Goal: Task Accomplishment & Management: Use online tool/utility

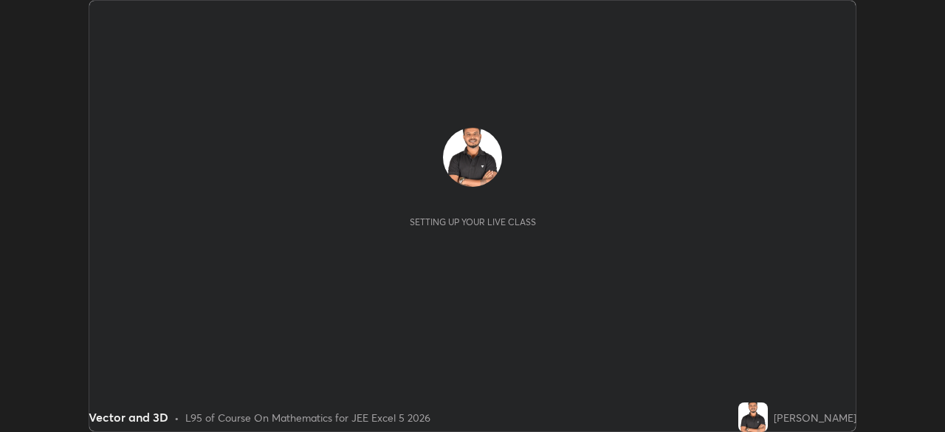
scroll to position [432, 944]
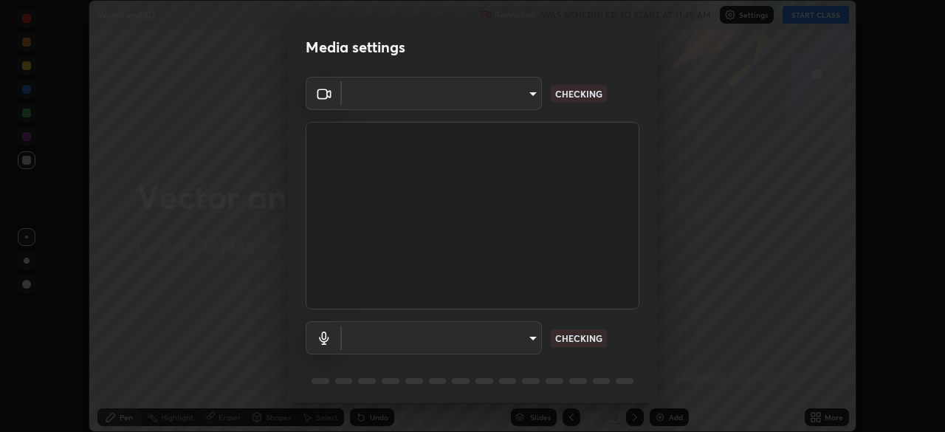
type input "05e465ff83a2709560b00517cc20afcec0d8c6759013130505a18faaf77a7109"
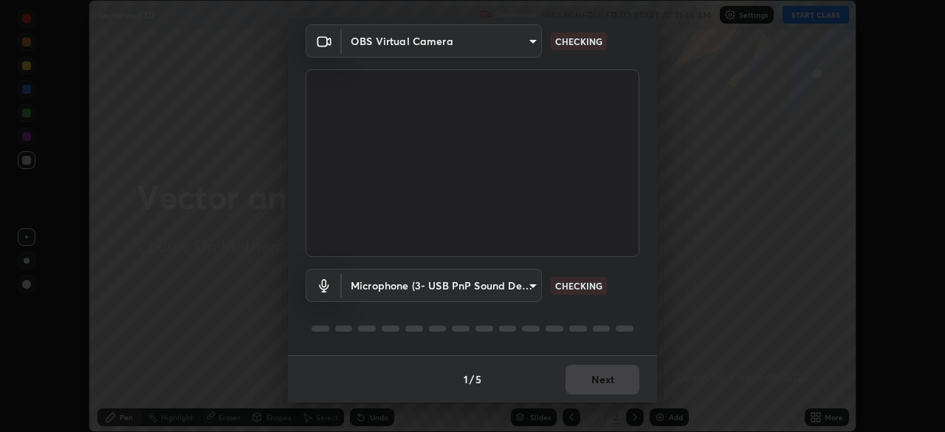
click at [513, 290] on body "Erase all Vector and 3D Recording WAS SCHEDULED TO START AT 11:45 AM Settings S…" at bounding box center [472, 216] width 945 height 432
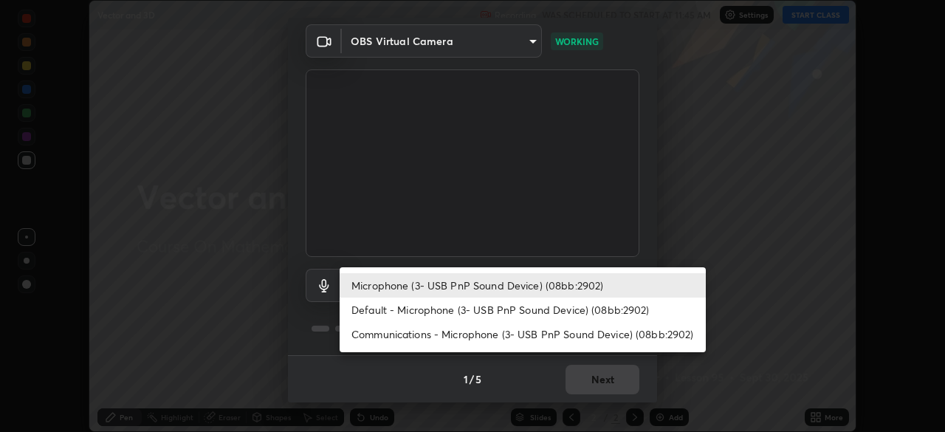
click at [510, 374] on div at bounding box center [472, 216] width 945 height 432
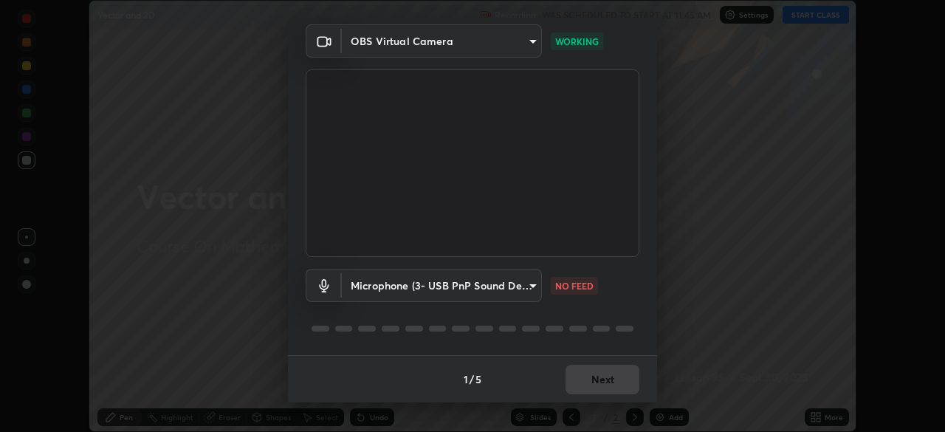
click at [520, 286] on body "Erase all Vector and 3D Recording WAS SCHEDULED TO START AT 11:45 AM Settings S…" at bounding box center [472, 216] width 945 height 432
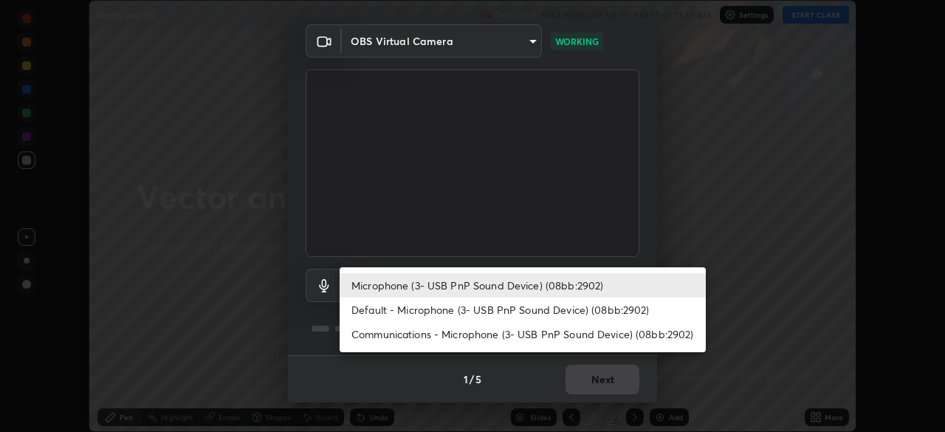
click at [481, 310] on li "Default - Microphone (3- USB PnP Sound Device) (08bb:2902)" at bounding box center [523, 309] width 366 height 24
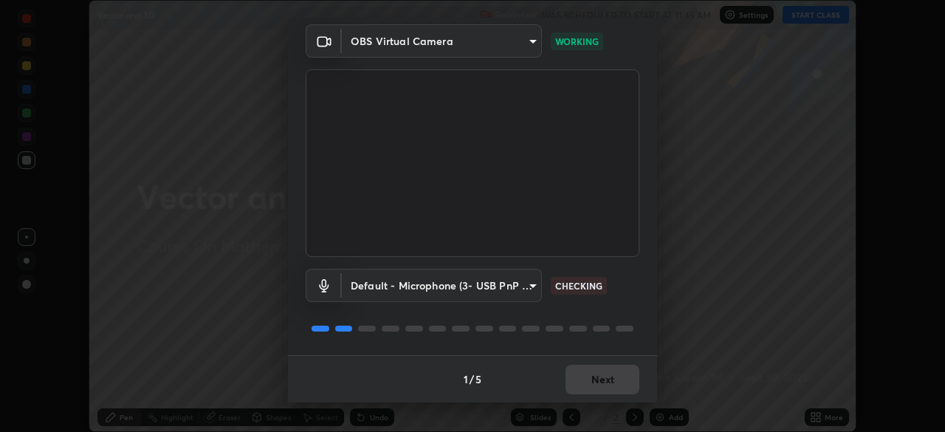
click at [517, 286] on body "Erase all Vector and 3D Recording WAS SCHEDULED TO START AT 11:45 AM Settings S…" at bounding box center [472, 216] width 945 height 432
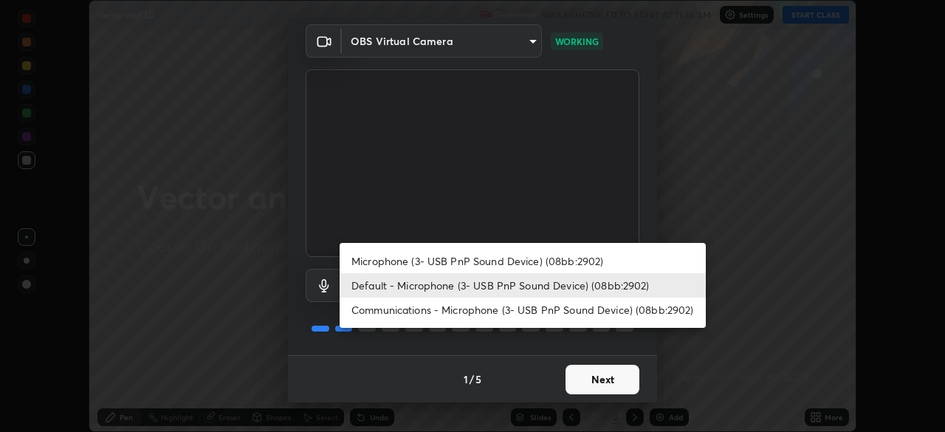
click at [520, 260] on li "Microphone (3- USB PnP Sound Device) (08bb:2902)" at bounding box center [523, 261] width 366 height 24
type input "5e0574a8248c2f94adfbdafe40ebebc0aeff2822baf224a0b93bcc512a3e164e"
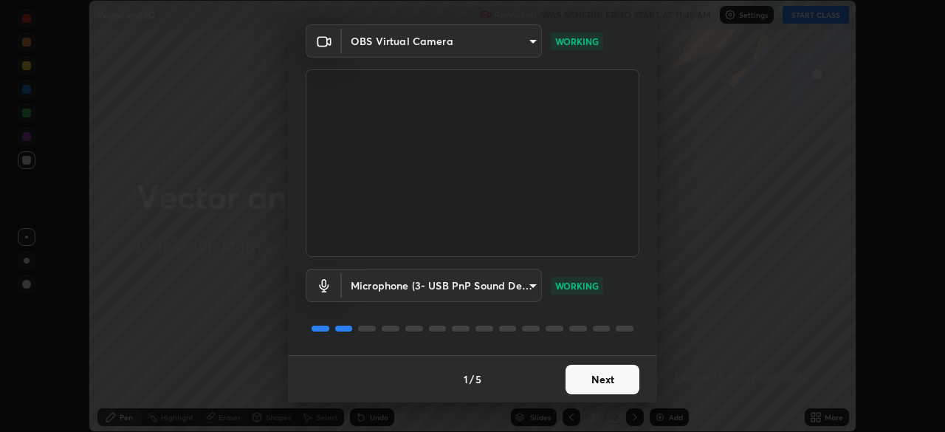
click at [607, 379] on button "Next" at bounding box center [602, 380] width 74 height 30
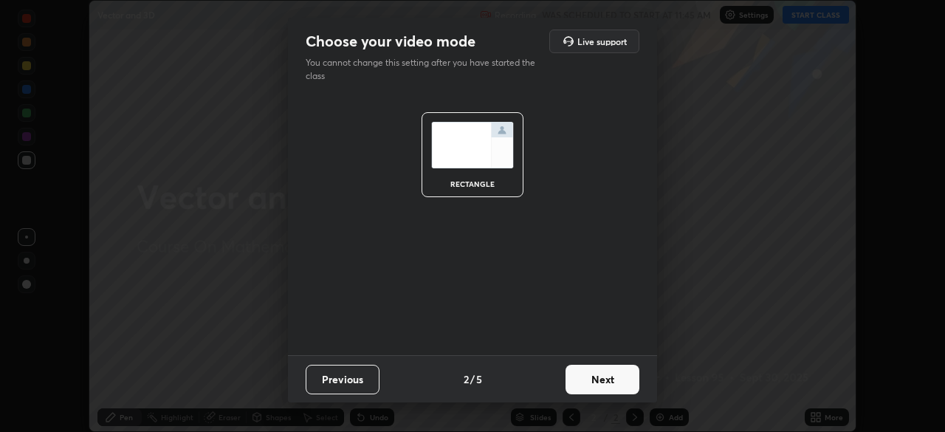
scroll to position [0, 0]
click at [593, 372] on button "Next" at bounding box center [602, 380] width 74 height 30
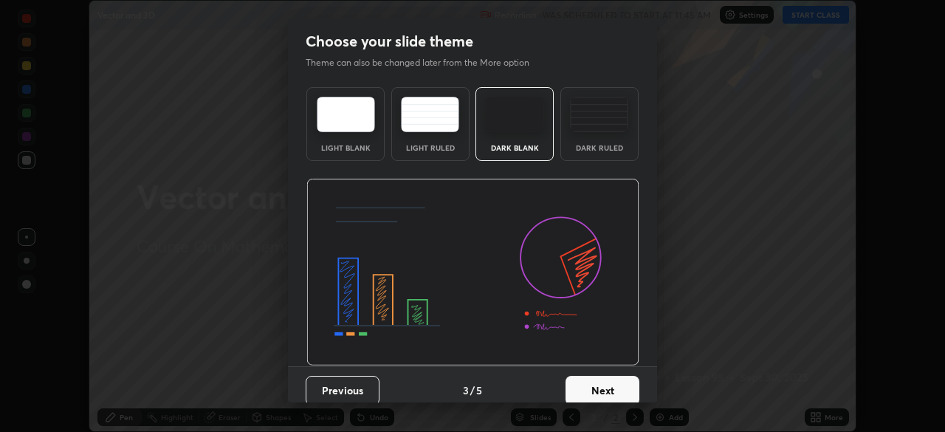
scroll to position [11, 0]
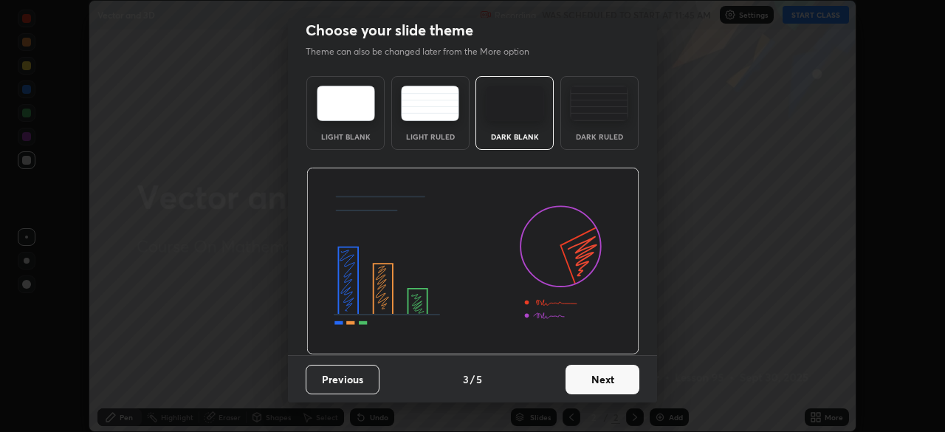
click at [587, 378] on button "Next" at bounding box center [602, 380] width 74 height 30
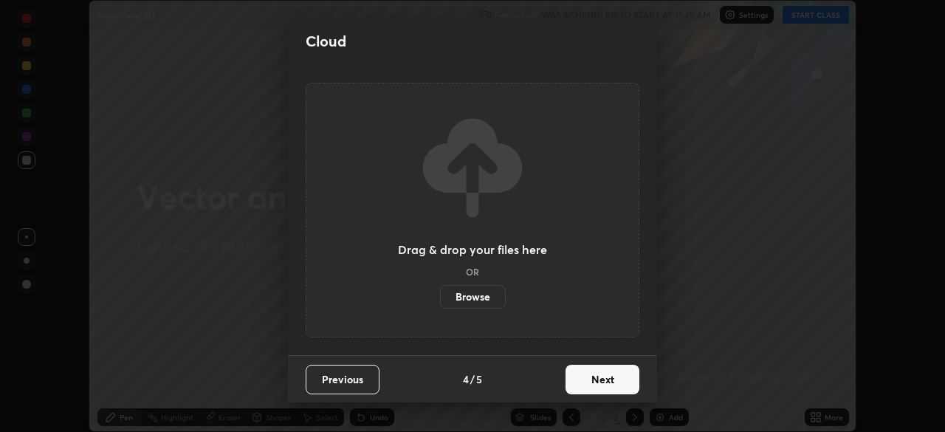
scroll to position [0, 0]
click at [603, 383] on button "Next" at bounding box center [602, 380] width 74 height 30
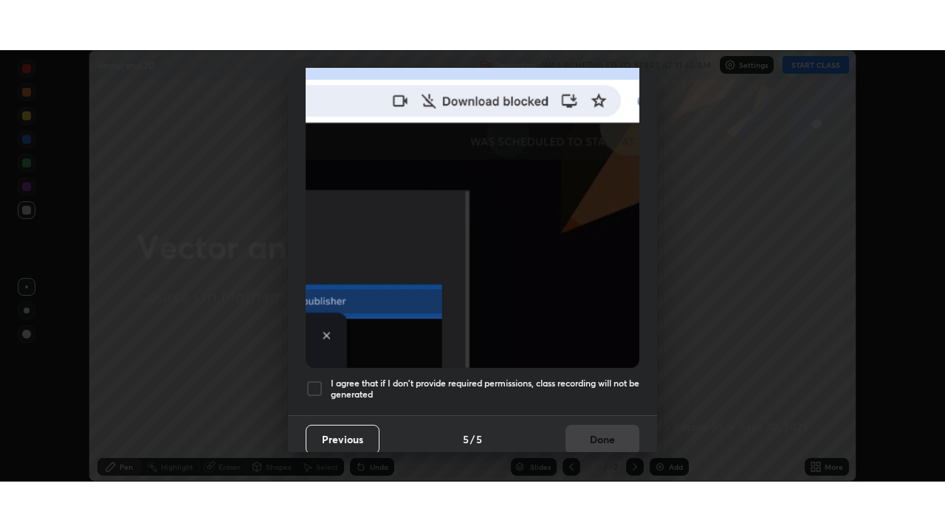
scroll to position [354, 0]
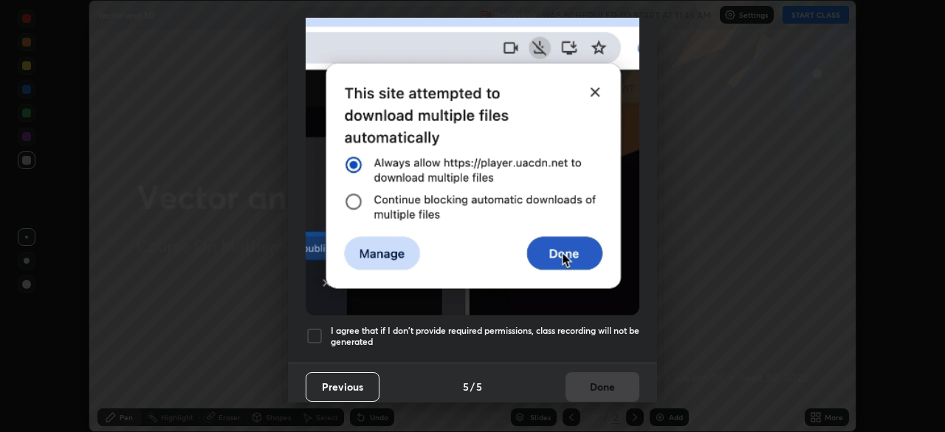
click at [316, 330] on div at bounding box center [315, 336] width 18 height 18
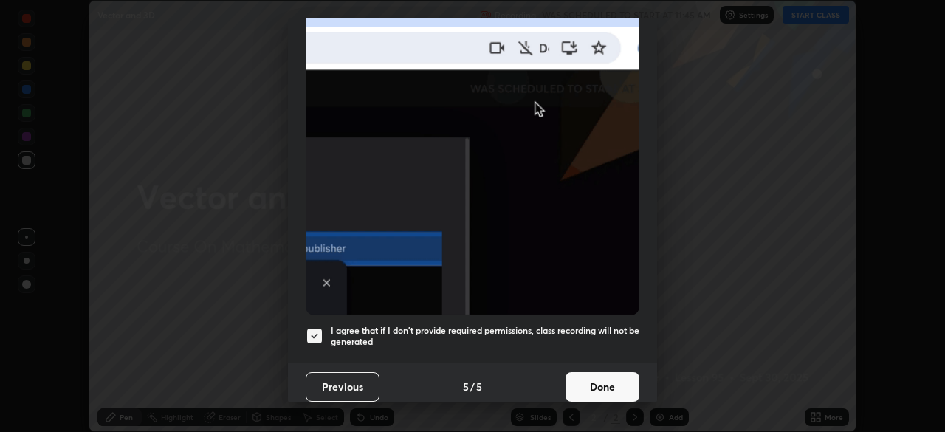
click at [607, 380] on button "Done" at bounding box center [602, 387] width 74 height 30
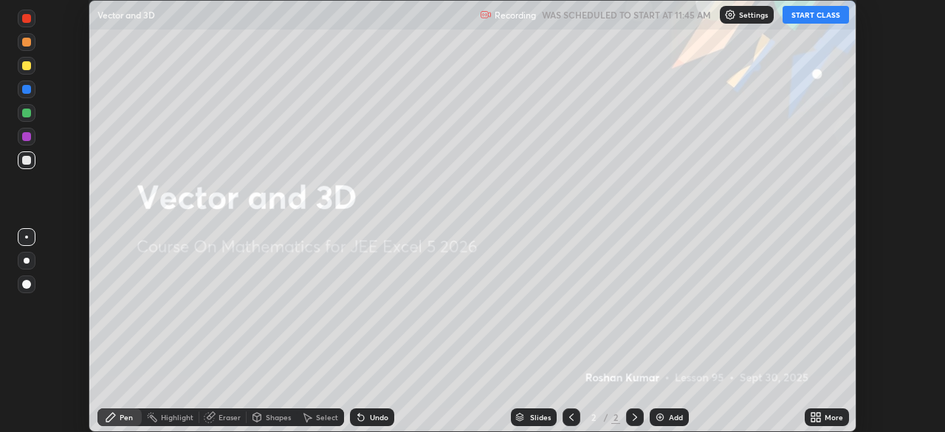
click at [810, 17] on button "START CLASS" at bounding box center [815, 15] width 66 height 18
click at [825, 414] on div "More" at bounding box center [833, 416] width 18 height 7
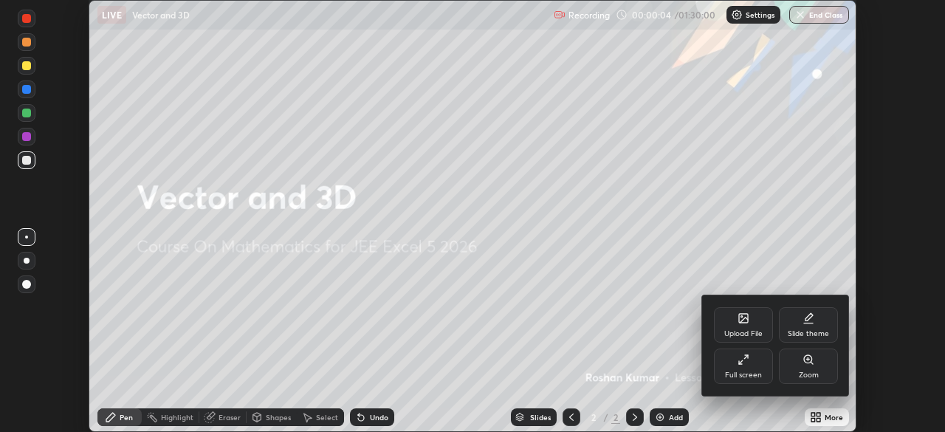
click at [743, 360] on icon at bounding box center [743, 360] width 12 height 12
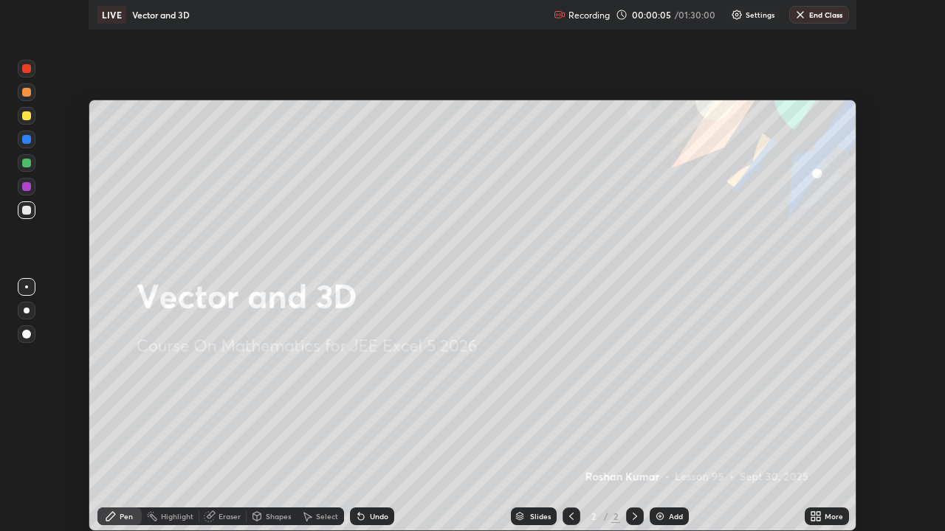
scroll to position [531, 945]
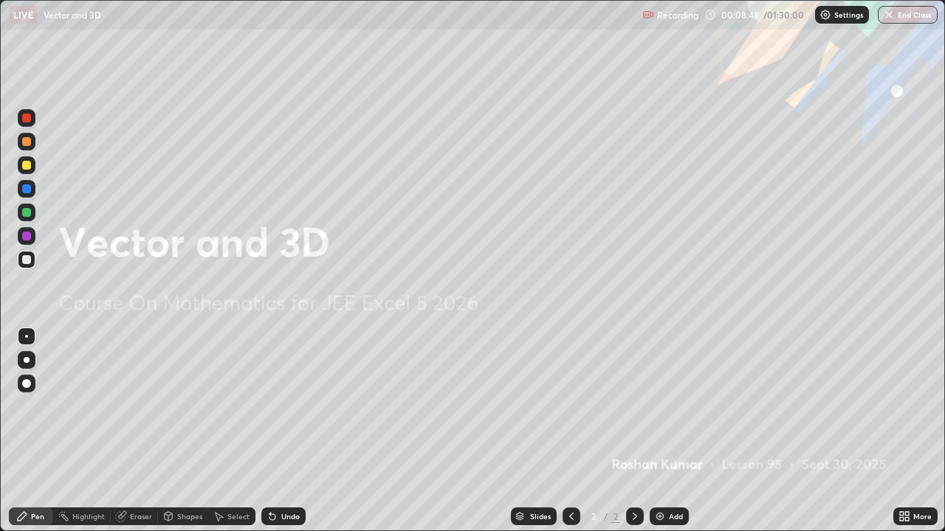
click at [656, 431] on img at bounding box center [660, 517] width 12 height 12
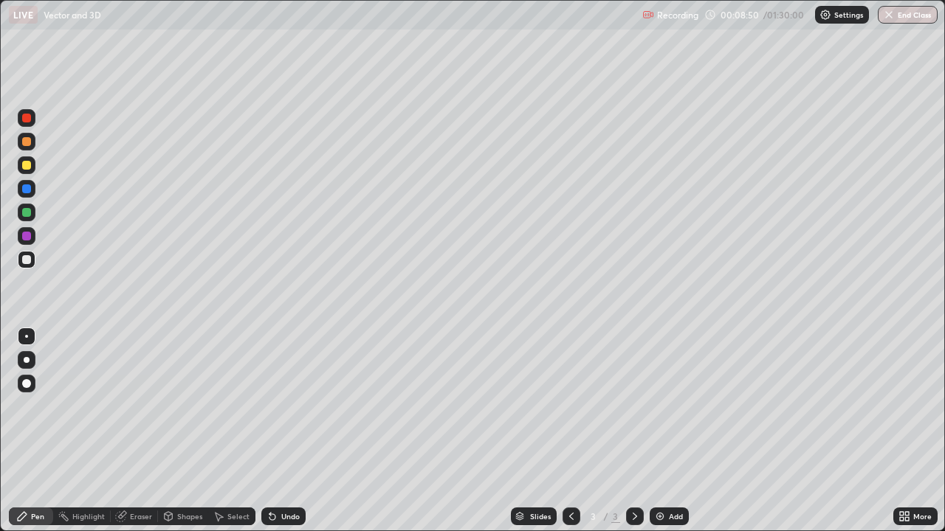
click at [24, 384] on div at bounding box center [26, 383] width 9 height 9
click at [25, 142] on div at bounding box center [26, 141] width 9 height 9
click at [27, 192] on div at bounding box center [26, 189] width 9 height 9
click at [27, 214] on div at bounding box center [26, 212] width 9 height 9
click at [27, 237] on div at bounding box center [26, 236] width 9 height 9
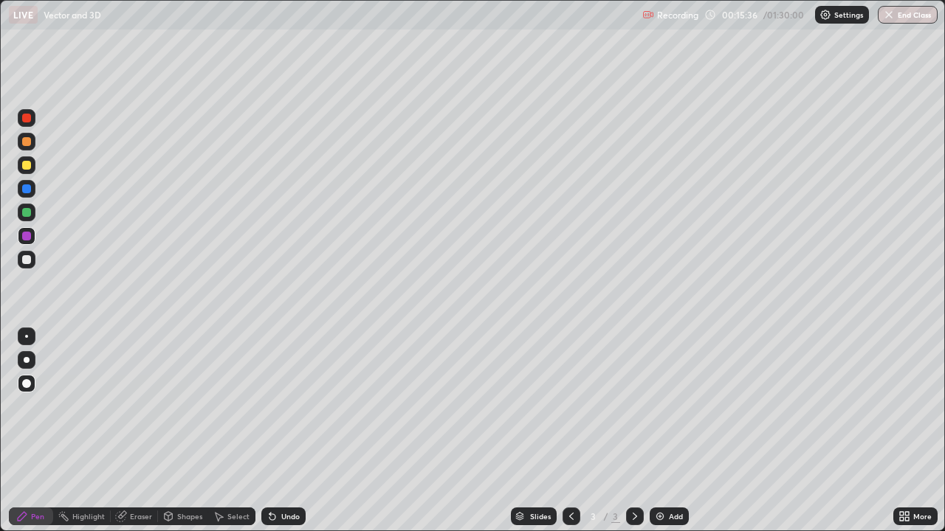
click at [27, 190] on div at bounding box center [26, 189] width 9 height 9
click at [27, 263] on div at bounding box center [26, 259] width 9 height 9
click at [661, 431] on img at bounding box center [660, 517] width 12 height 12
click at [24, 213] on div at bounding box center [26, 212] width 9 height 9
click at [27, 166] on div at bounding box center [26, 165] width 9 height 9
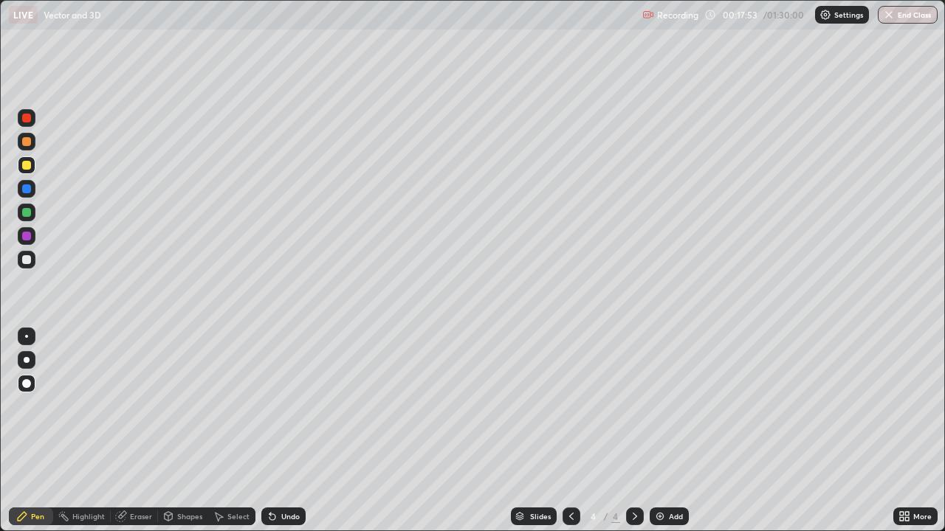
click at [27, 191] on div at bounding box center [26, 189] width 9 height 9
click at [32, 214] on div at bounding box center [27, 213] width 18 height 18
click at [27, 236] on div at bounding box center [26, 236] width 9 height 9
click at [570, 431] on icon at bounding box center [571, 517] width 12 height 12
click at [635, 431] on icon at bounding box center [635, 517] width 12 height 12
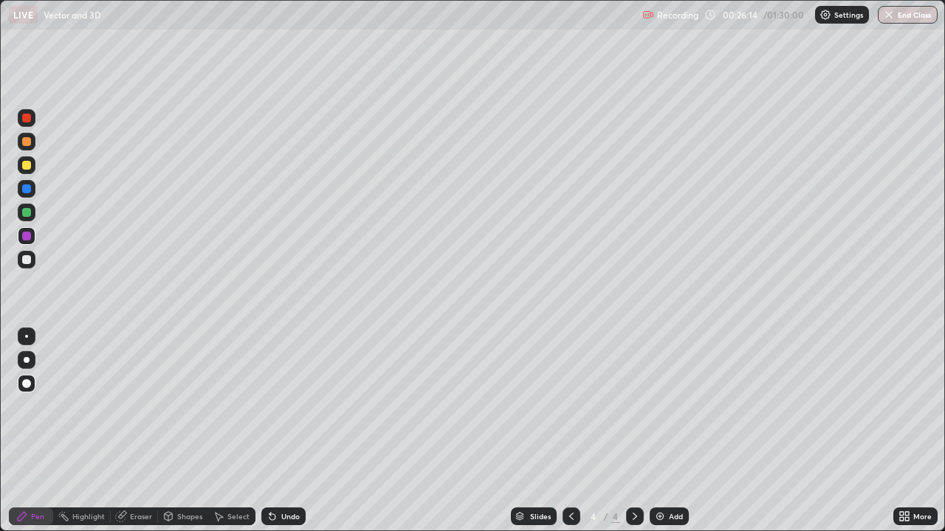
click at [655, 431] on img at bounding box center [660, 517] width 12 height 12
click at [25, 192] on div at bounding box center [26, 189] width 9 height 9
click at [27, 166] on div at bounding box center [26, 165] width 9 height 9
click at [24, 236] on div at bounding box center [26, 236] width 9 height 9
click at [27, 261] on div at bounding box center [26, 259] width 9 height 9
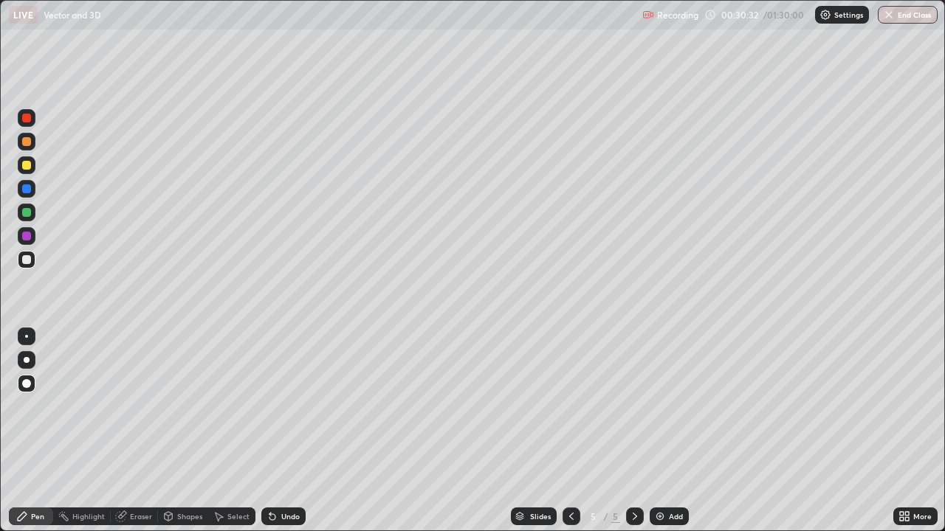
click at [27, 214] on div at bounding box center [26, 212] width 9 height 9
click at [659, 431] on img at bounding box center [660, 517] width 12 height 12
click at [25, 119] on div at bounding box center [26, 118] width 9 height 9
click at [27, 213] on div at bounding box center [26, 212] width 9 height 9
click at [27, 190] on div at bounding box center [26, 189] width 9 height 9
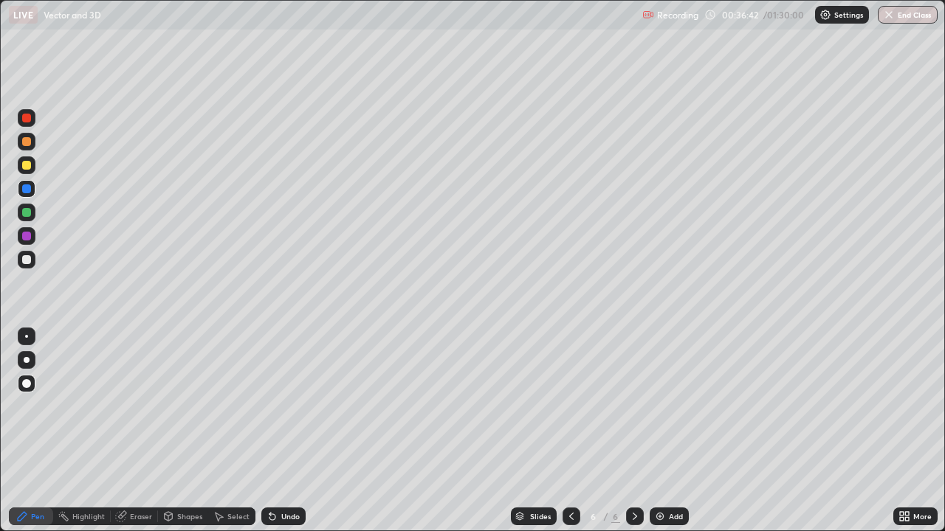
click at [27, 238] on div at bounding box center [26, 236] width 9 height 9
click at [27, 168] on div at bounding box center [26, 165] width 9 height 9
click at [24, 261] on div at bounding box center [26, 259] width 9 height 9
click at [25, 190] on div at bounding box center [26, 189] width 9 height 9
click at [33, 117] on div at bounding box center [27, 118] width 18 height 18
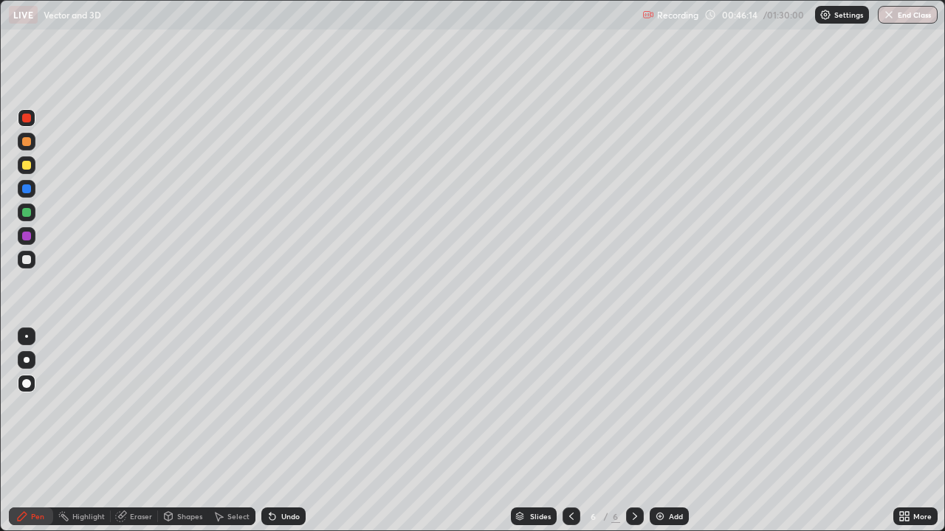
click at [28, 238] on div at bounding box center [26, 236] width 9 height 9
click at [663, 431] on img at bounding box center [660, 517] width 12 height 12
click at [25, 121] on div at bounding box center [26, 118] width 9 height 9
click at [25, 215] on div at bounding box center [26, 212] width 9 height 9
click at [28, 192] on div at bounding box center [26, 189] width 9 height 9
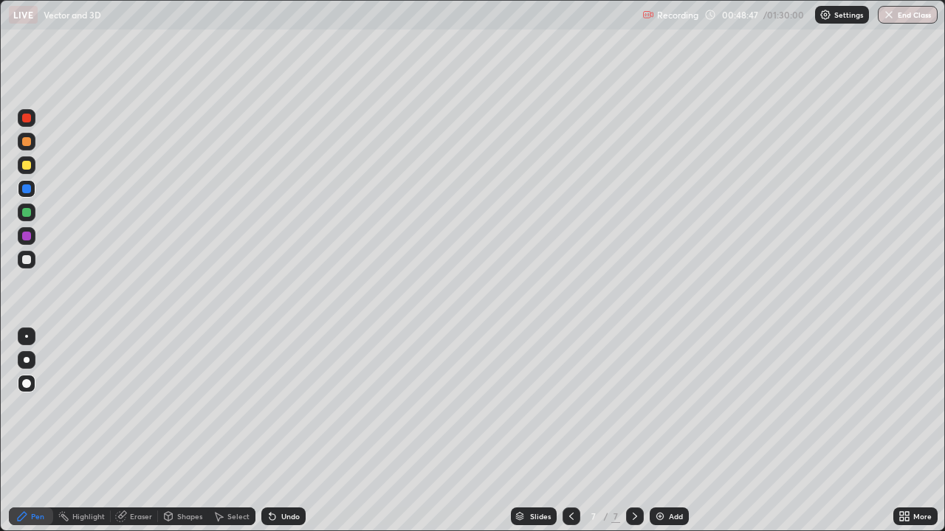
click at [24, 216] on div at bounding box center [26, 212] width 9 height 9
click at [25, 240] on div at bounding box center [26, 236] width 9 height 9
click at [29, 145] on div at bounding box center [26, 141] width 9 height 9
click at [656, 431] on img at bounding box center [660, 517] width 12 height 12
click at [25, 236] on div at bounding box center [26, 236] width 9 height 9
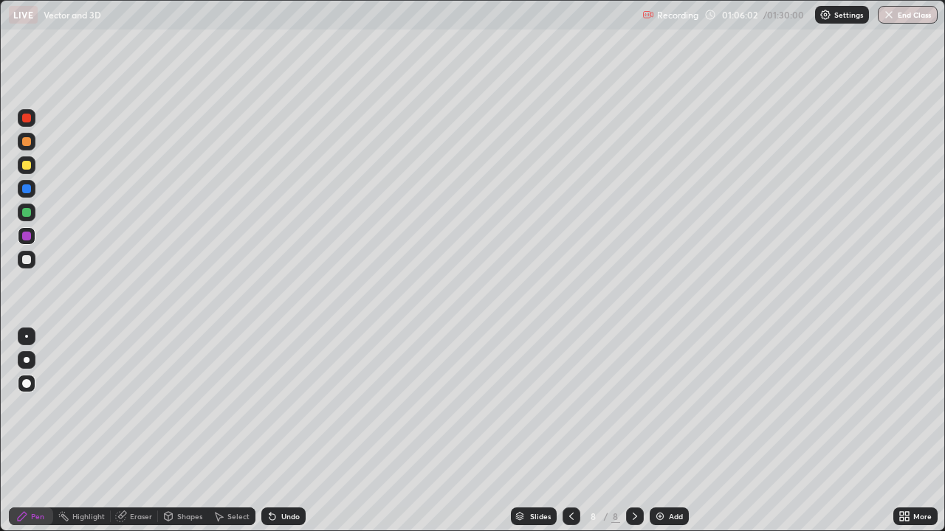
click at [27, 213] on div at bounding box center [26, 212] width 9 height 9
click at [662, 431] on img at bounding box center [660, 517] width 12 height 12
click at [27, 166] on div at bounding box center [26, 165] width 9 height 9
click at [28, 117] on div at bounding box center [26, 118] width 9 height 9
click at [28, 238] on div at bounding box center [26, 236] width 9 height 9
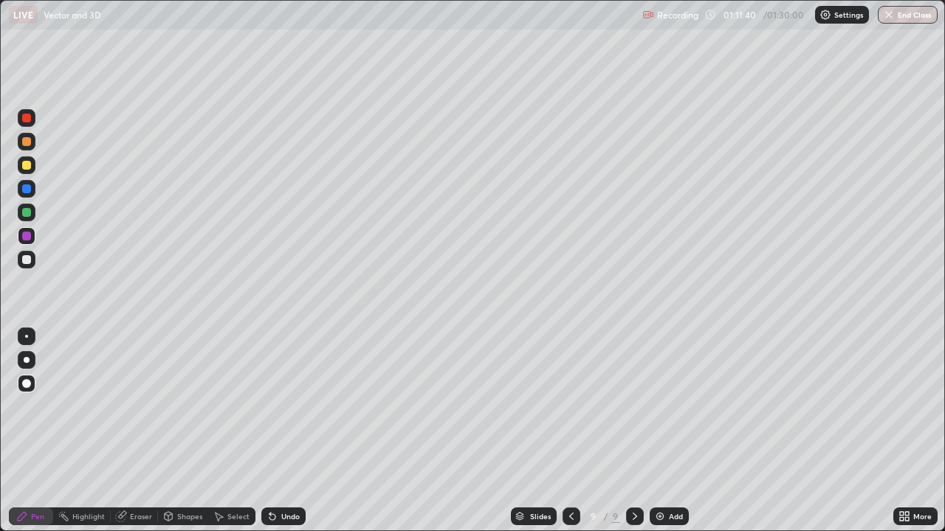
click at [26, 257] on div at bounding box center [26, 259] width 9 height 9
click at [27, 215] on div at bounding box center [26, 212] width 9 height 9
click at [659, 431] on img at bounding box center [660, 517] width 12 height 12
click at [27, 118] on div at bounding box center [26, 118] width 9 height 9
click at [148, 431] on div "Eraser" at bounding box center [141, 516] width 22 height 7
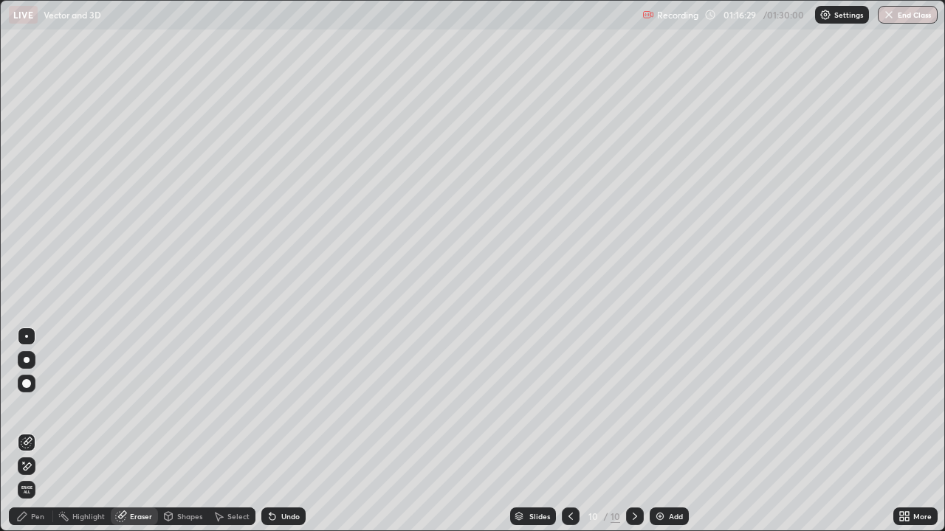
click at [44, 431] on div "Pen" at bounding box center [31, 517] width 44 height 18
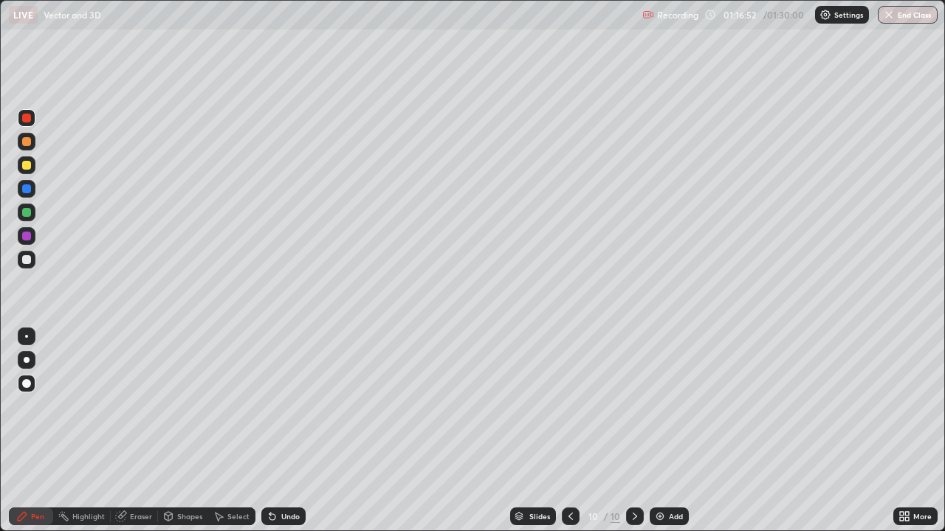
click at [27, 214] on div at bounding box center [26, 212] width 9 height 9
click at [660, 431] on img at bounding box center [660, 517] width 12 height 12
click at [27, 166] on div at bounding box center [26, 165] width 9 height 9
click at [27, 210] on div at bounding box center [26, 212] width 9 height 9
click at [906, 12] on button "End Class" at bounding box center [908, 15] width 58 height 18
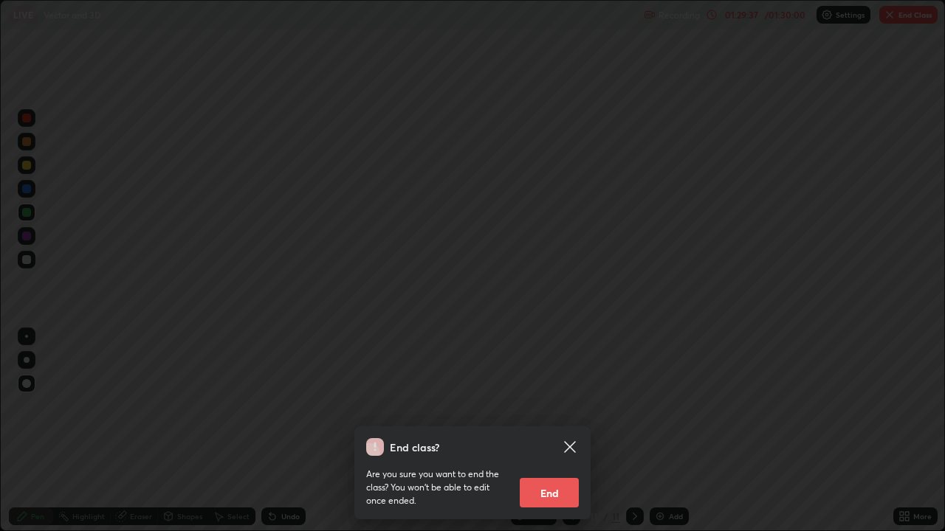
click at [547, 431] on button "End" at bounding box center [549, 493] width 59 height 30
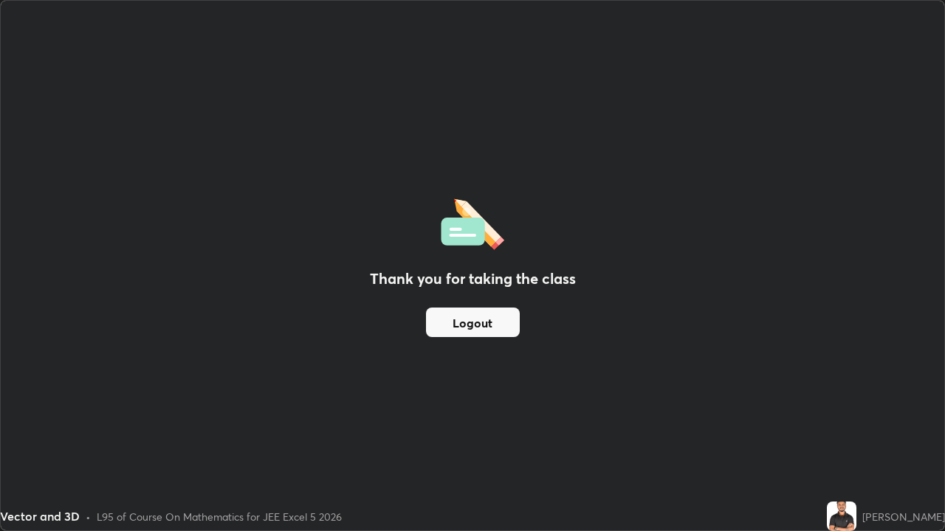
click at [445, 324] on button "Logout" at bounding box center [473, 323] width 94 height 30
